Goal: Task Accomplishment & Management: Use online tool/utility

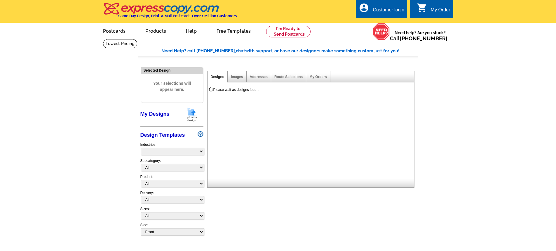
select select "785"
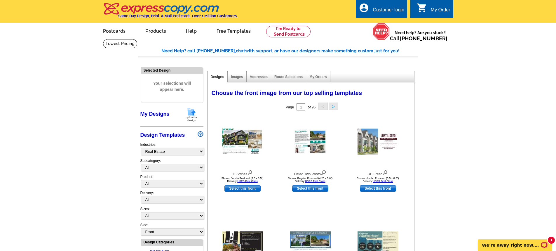
click at [391, 7] on div "Customer login" at bounding box center [389, 11] width 32 height 8
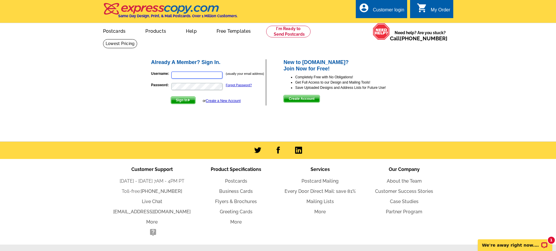
click at [187, 73] on input "Username:" at bounding box center [196, 75] width 51 height 7
type input "[EMAIL_ADDRESS][DOMAIN_NAME]"
click at [177, 98] on span "Sign In" at bounding box center [183, 100] width 24 height 7
